Goal: Information Seeking & Learning: Learn about a topic

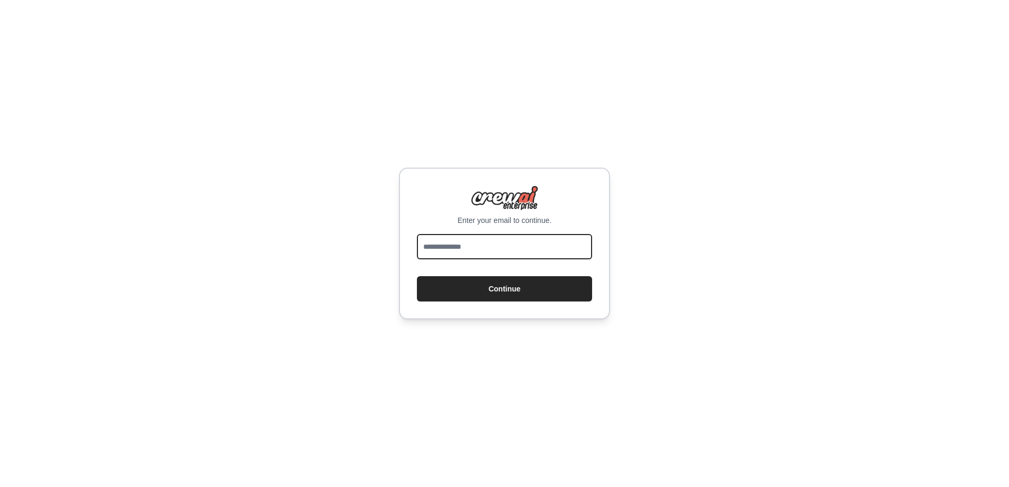
drag, startPoint x: 0, startPoint y: 0, endPoint x: 484, endPoint y: 255, distance: 546.7
click at [474, 236] on input "email" at bounding box center [504, 246] width 175 height 25
type input "**********"
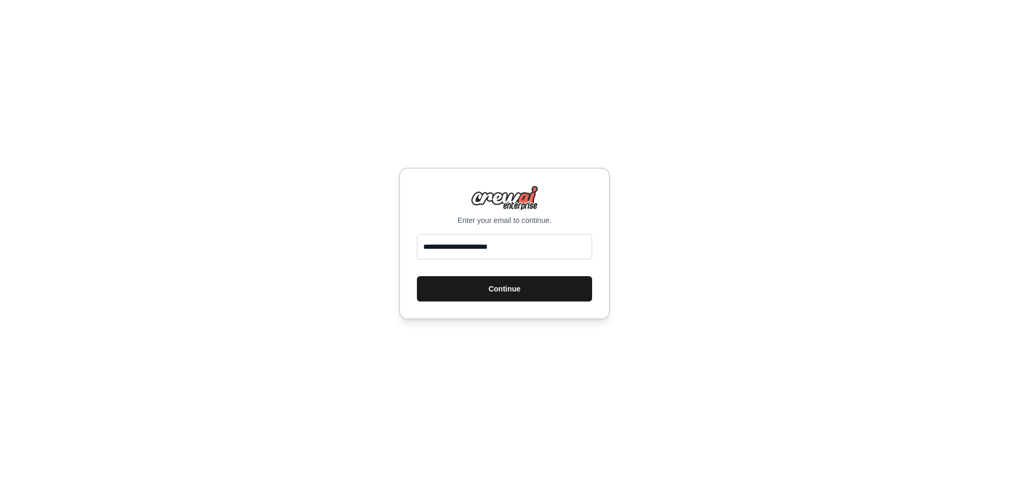
click at [483, 290] on button "Continue" at bounding box center [504, 288] width 175 height 25
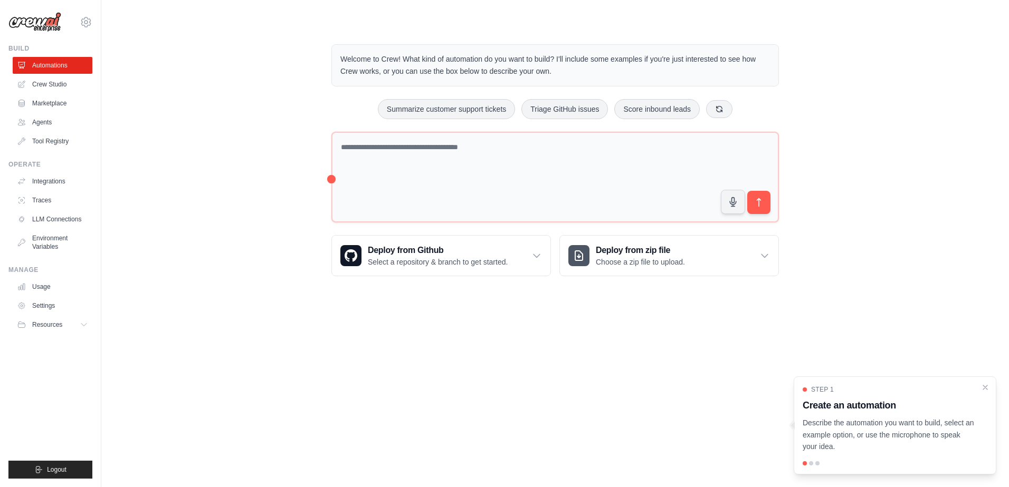
click at [32, 23] on img at bounding box center [34, 22] width 53 height 20
click at [37, 23] on img at bounding box center [34, 22] width 53 height 20
click at [78, 327] on button "Resources" at bounding box center [54, 324] width 80 height 17
click at [50, 339] on span "Documentation" at bounding box center [58, 343] width 43 height 8
